Goal: Task Accomplishment & Management: Use online tool/utility

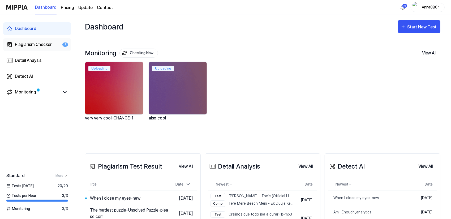
click at [39, 44] on div "Plagiarism Checker" at bounding box center [33, 44] width 37 height 6
click at [29, 45] on div "Plagiarism Checker" at bounding box center [33, 44] width 37 height 6
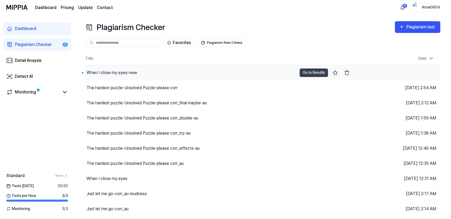
click at [99, 71] on div "When I close my eyes-new" at bounding box center [112, 73] width 50 height 6
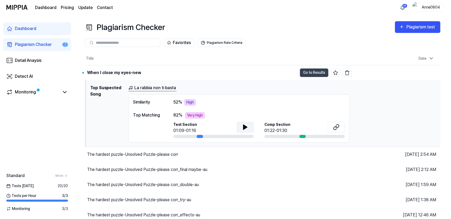
click at [249, 127] on button at bounding box center [245, 127] width 17 height 11
click at [337, 125] on icon at bounding box center [336, 127] width 6 height 6
click at [248, 126] on icon at bounding box center [245, 127] width 6 height 6
click at [308, 72] on button "Go to Results" at bounding box center [314, 72] width 28 height 8
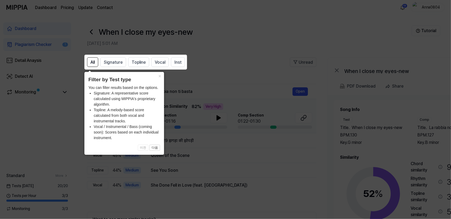
click at [265, 52] on icon at bounding box center [226, 109] width 453 height 219
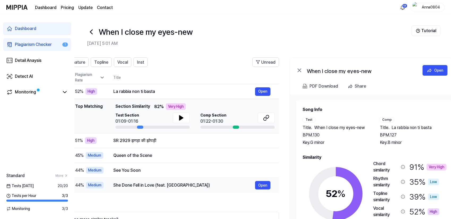
scroll to position [0, 40]
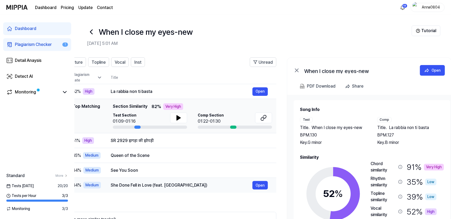
drag, startPoint x: 263, startPoint y: 195, endPoint x: 223, endPoint y: 185, distance: 41.3
click at [223, 185] on div "All Signature Topline Vocal Inst Unread All Signature Topline Vocal Inst Type P…" at bounding box center [161, 157] width 229 height 200
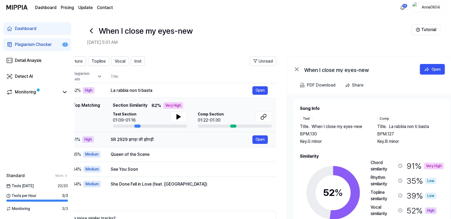
scroll to position [0, 0]
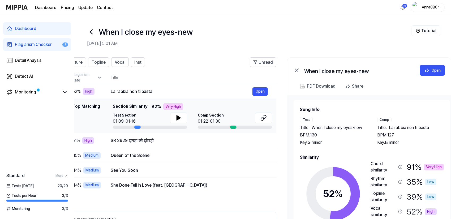
drag, startPoint x: 201, startPoint y: 46, endPoint x: 228, endPoint y: 51, distance: 26.9
click at [228, 51] on header "When I close my eyes-new [DATE] 5:01 AM Tutorial" at bounding box center [262, 33] width 377 height 37
click at [100, 63] on span "Topline" at bounding box center [99, 62] width 14 height 6
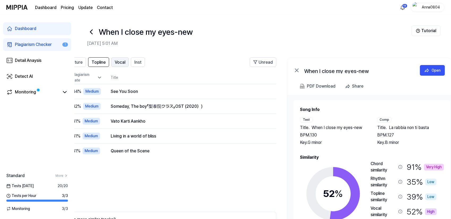
scroll to position [0, 40]
click at [117, 64] on span "Vocal" at bounding box center [120, 62] width 11 height 6
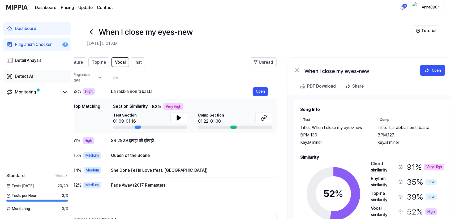
click at [24, 77] on div "Detect AI" at bounding box center [24, 76] width 18 height 6
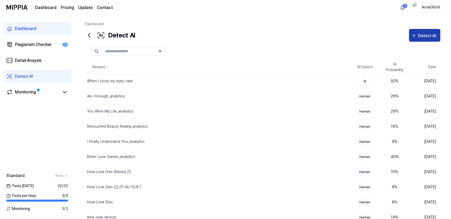
click at [421, 37] on div "Detect AI" at bounding box center [428, 35] width 20 height 7
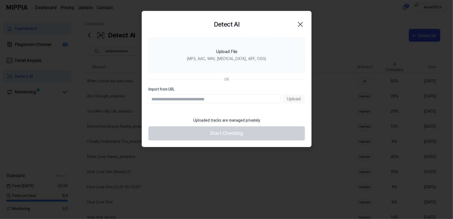
click at [298, 24] on icon "button" at bounding box center [300, 24] width 8 height 8
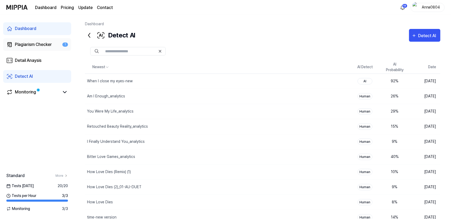
click at [37, 40] on link "Plagiarism Checker 1" at bounding box center [37, 44] width 68 height 13
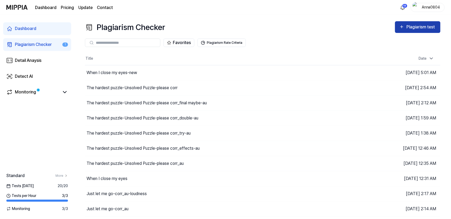
click at [416, 26] on div "Plagiarism test" at bounding box center [421, 27] width 30 height 7
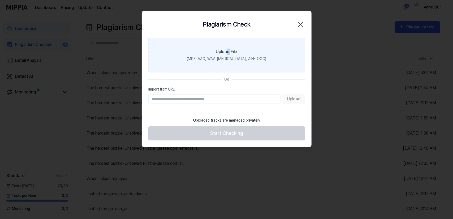
click at [228, 54] on div "Upload File" at bounding box center [226, 52] width 21 height 6
click at [213, 45] on label "Upload File (MP3, AAC, WAV, [MEDICAL_DATA], AIFF, OGG)" at bounding box center [226, 55] width 157 height 35
click at [0, 0] on input "Upload File (MP3, AAC, WAV, [MEDICAL_DATA], AIFF, OGG)" at bounding box center [0, 0] width 0 height 0
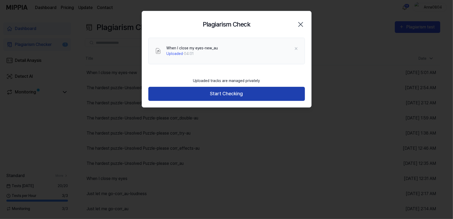
click at [232, 95] on button "Start Checking" at bounding box center [226, 94] width 157 height 14
click at [254, 95] on button "Start Checking" at bounding box center [226, 94] width 157 height 14
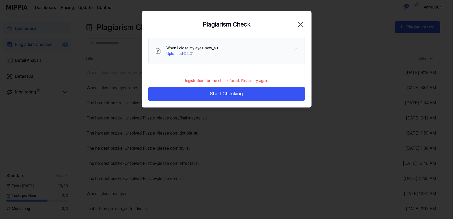
click at [301, 23] on icon "button" at bounding box center [300, 24] width 8 height 8
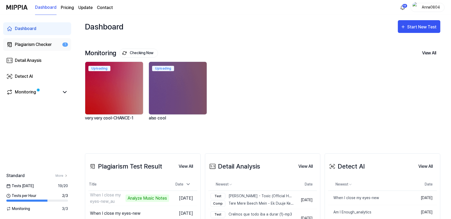
click at [37, 41] on div "Plagiarism Checker" at bounding box center [33, 44] width 37 height 6
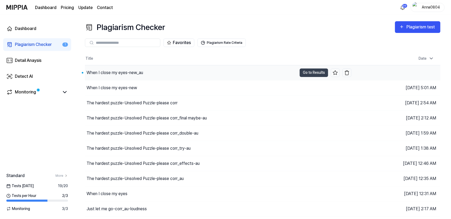
click at [105, 72] on div "When I close my eyes-new_au" at bounding box center [115, 73] width 57 height 6
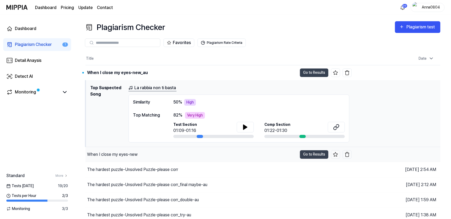
click at [135, 153] on div "When I close my eyes-new" at bounding box center [112, 154] width 50 height 6
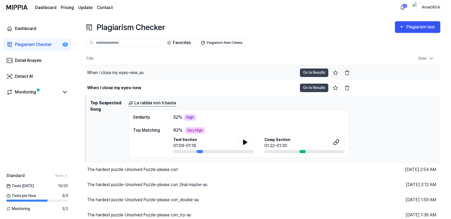
click at [140, 71] on div "When I close my eyes-new_au" at bounding box center [115, 73] width 57 height 6
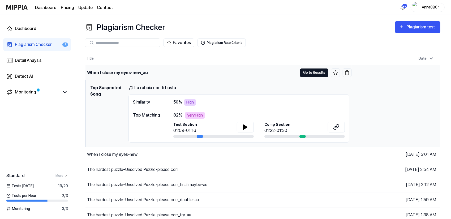
click at [313, 72] on button "Go to Results" at bounding box center [314, 72] width 28 height 8
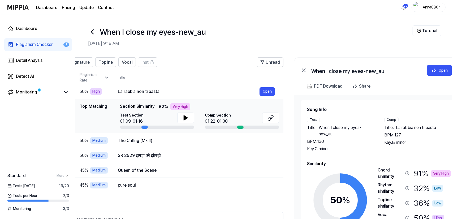
scroll to position [0, 35]
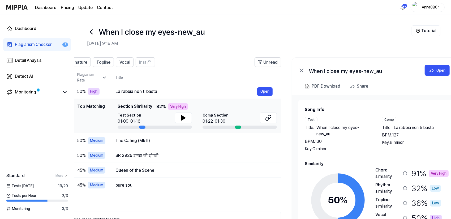
drag, startPoint x: 367, startPoint y: 196, endPoint x: 332, endPoint y: 184, distance: 37.3
click at [332, 184] on div "50 %" at bounding box center [338, 200] width 66 height 66
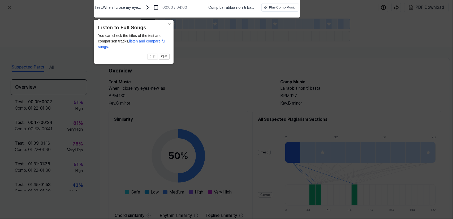
click at [169, 24] on button "×" at bounding box center [169, 23] width 8 height 7
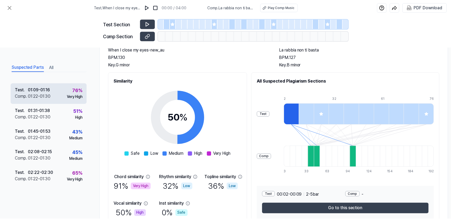
scroll to position [34, 0]
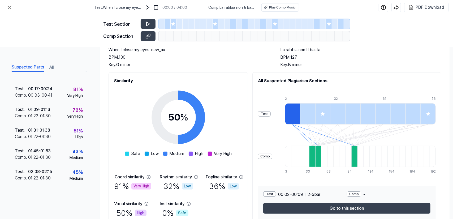
click at [51, 67] on button "All" at bounding box center [51, 67] width 4 height 8
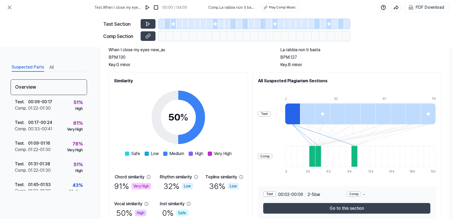
click at [33, 67] on button "Suspected Parts" at bounding box center [28, 67] width 32 height 8
click at [9, 3] on button at bounding box center [9, 7] width 11 height 11
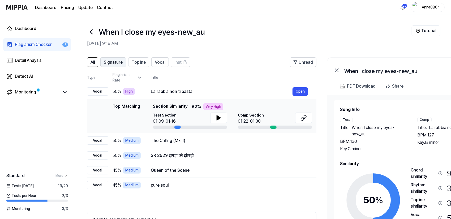
scroll to position [0, 0]
click at [113, 63] on span "Signature" at bounding box center [112, 62] width 19 height 6
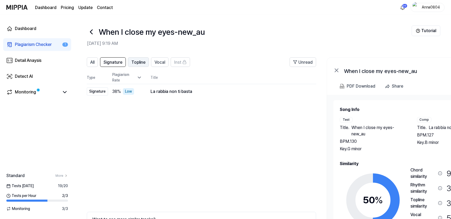
click at [135, 61] on span "Topline" at bounding box center [138, 62] width 14 height 6
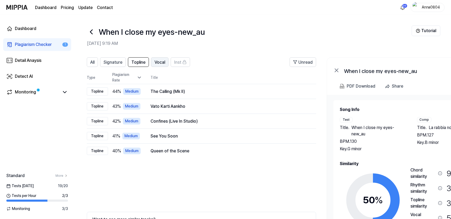
click at [158, 60] on span "Vocal" at bounding box center [159, 62] width 11 height 6
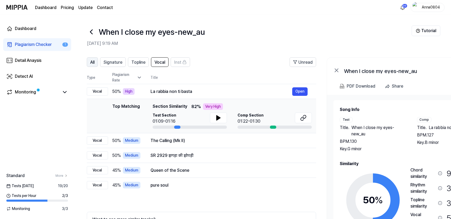
click at [92, 59] on span "All" at bounding box center [92, 62] width 4 height 6
click at [27, 44] on div "Plagiarism Checker" at bounding box center [33, 44] width 37 height 6
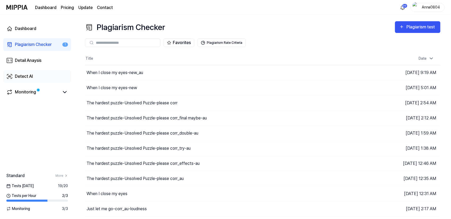
click at [30, 75] on div "Detect AI" at bounding box center [24, 76] width 18 height 6
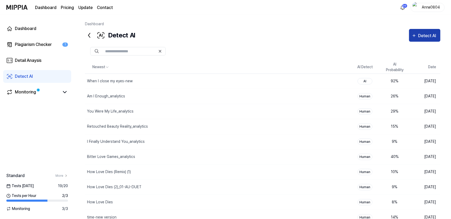
click at [420, 39] on button "Detect AI" at bounding box center [424, 35] width 31 height 13
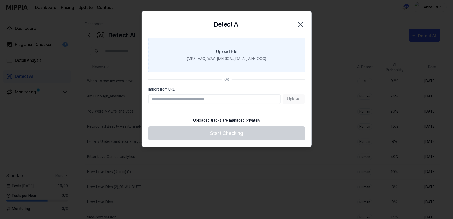
click at [228, 51] on div "Upload File" at bounding box center [226, 52] width 21 height 6
click at [0, 0] on input "Upload File (MP3, AAC, WAV, [MEDICAL_DATA], AIFF, OGG)" at bounding box center [0, 0] width 0 height 0
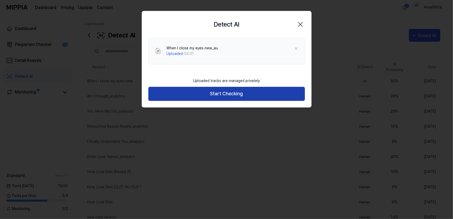
click at [211, 94] on button "Start Checking" at bounding box center [226, 94] width 157 height 14
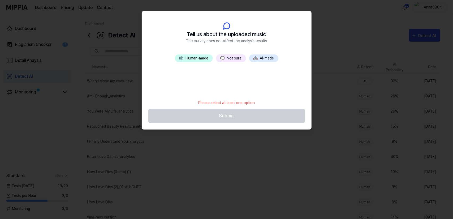
click at [232, 55] on button "💬 Not sure" at bounding box center [231, 58] width 30 height 8
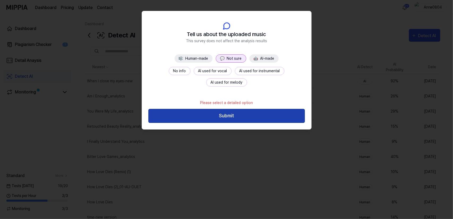
click at [241, 116] on button "Submit" at bounding box center [226, 116] width 157 height 14
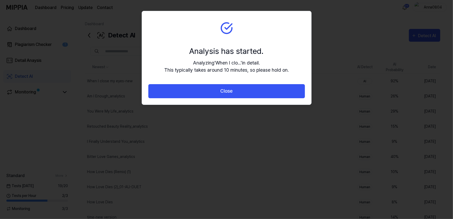
click at [229, 82] on section "Analysis has started. Analyzing ' When I clo... ' in detail. This typically tak…" at bounding box center [226, 47] width 169 height 73
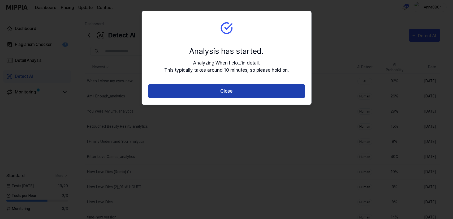
click at [232, 92] on button "Close" at bounding box center [226, 91] width 157 height 14
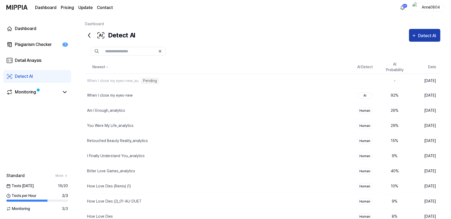
click at [427, 39] on div "Detect AI" at bounding box center [428, 35] width 20 height 7
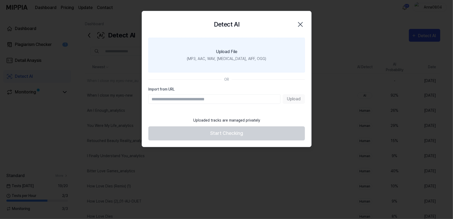
click at [238, 53] on label "Upload File (MP3, AAC, WAV, [MEDICAL_DATA], AIFF, OGG)" at bounding box center [226, 55] width 157 height 35
click at [0, 0] on input "Upload File (MP3, AAC, WAV, [MEDICAL_DATA], AIFF, OGG)" at bounding box center [0, 0] width 0 height 0
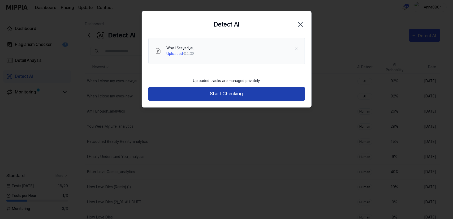
click at [191, 96] on button "Start Checking" at bounding box center [226, 94] width 157 height 14
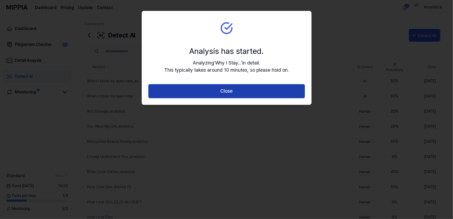
click at [202, 89] on button "Close" at bounding box center [226, 91] width 157 height 14
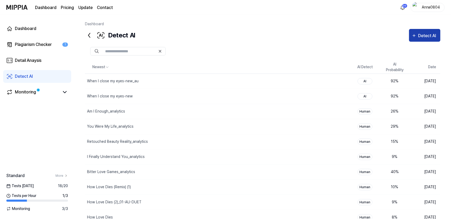
click at [418, 37] on div "Detect AI" at bounding box center [425, 35] width 26 height 7
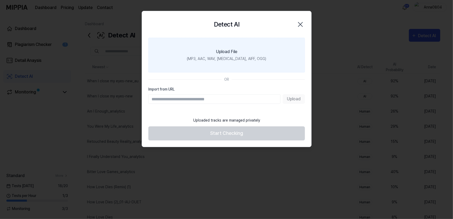
click at [236, 50] on div "Upload File" at bounding box center [226, 52] width 21 height 6
click at [0, 0] on input "Upload File (MP3, AAC, WAV, [MEDICAL_DATA], AIFF, OGG)" at bounding box center [0, 0] width 0 height 0
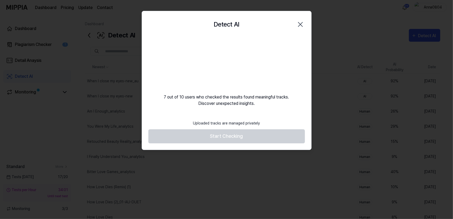
click at [300, 24] on icon "button" at bounding box center [300, 24] width 4 height 4
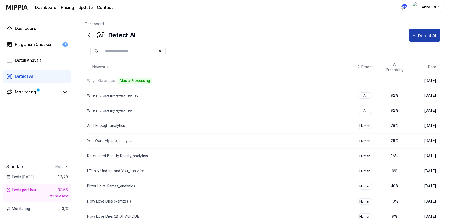
click at [424, 39] on button "Detect AI" at bounding box center [424, 35] width 31 height 13
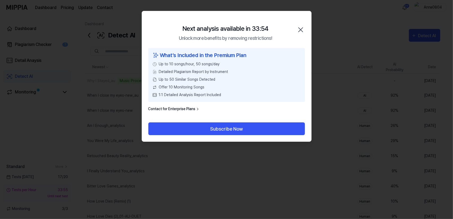
click at [303, 27] on icon "button" at bounding box center [300, 29] width 8 height 8
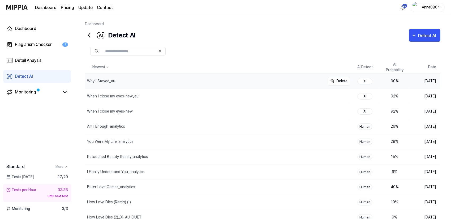
click at [274, 83] on div "Why I Stayed_au" at bounding box center [205, 81] width 240 height 15
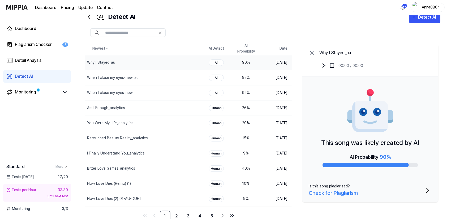
scroll to position [20, 0]
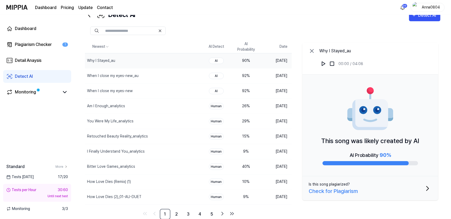
click at [28, 77] on div "Detect AI" at bounding box center [24, 76] width 18 height 6
